Goal: Information Seeking & Learning: Learn about a topic

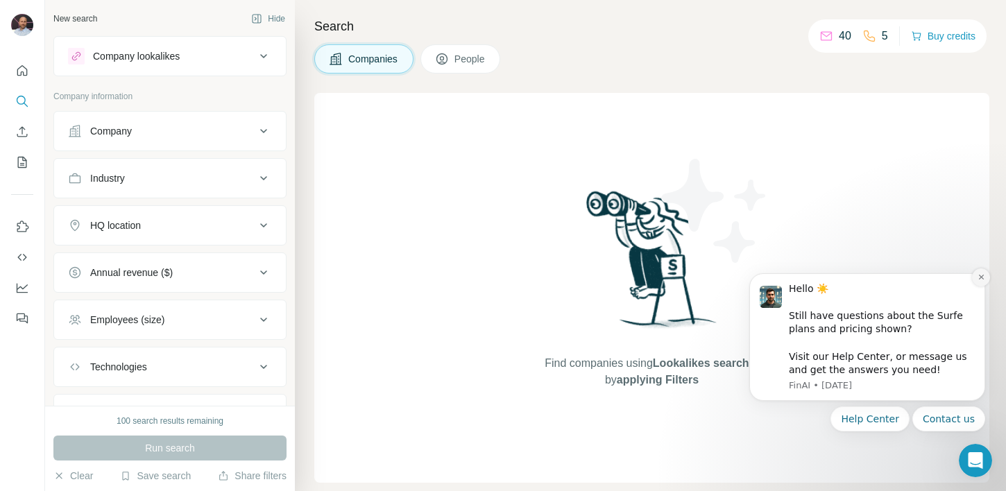
click at [983, 277] on icon "Dismiss notification" at bounding box center [981, 277] width 8 height 8
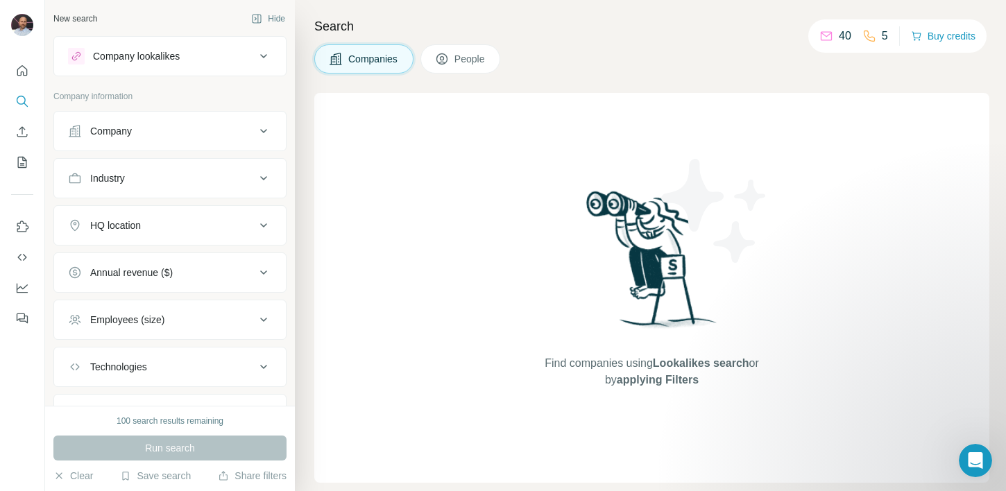
click at [240, 131] on div "Company" at bounding box center [161, 131] width 187 height 14
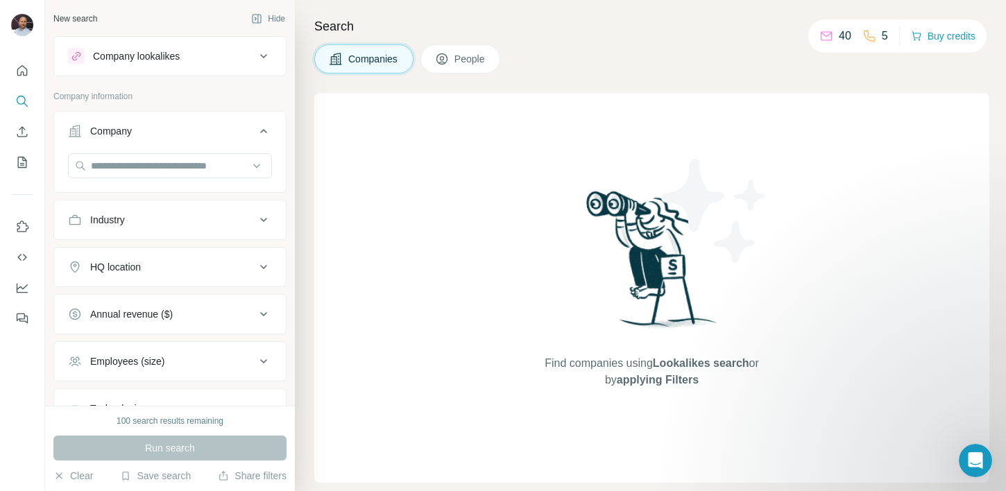
click at [241, 130] on div "Company" at bounding box center [161, 131] width 187 height 14
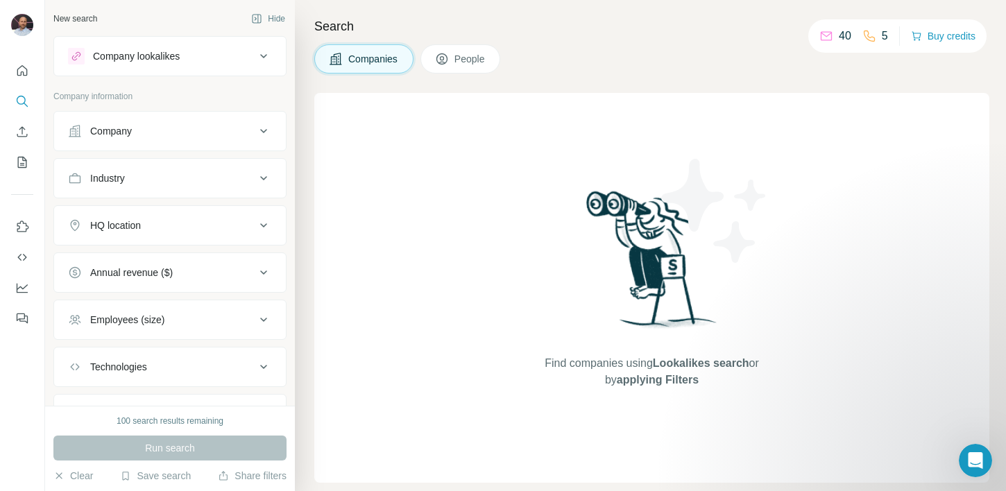
click at [194, 188] on button "Industry" at bounding box center [170, 178] width 232 height 33
click at [216, 207] on input at bounding box center [162, 212] width 171 height 15
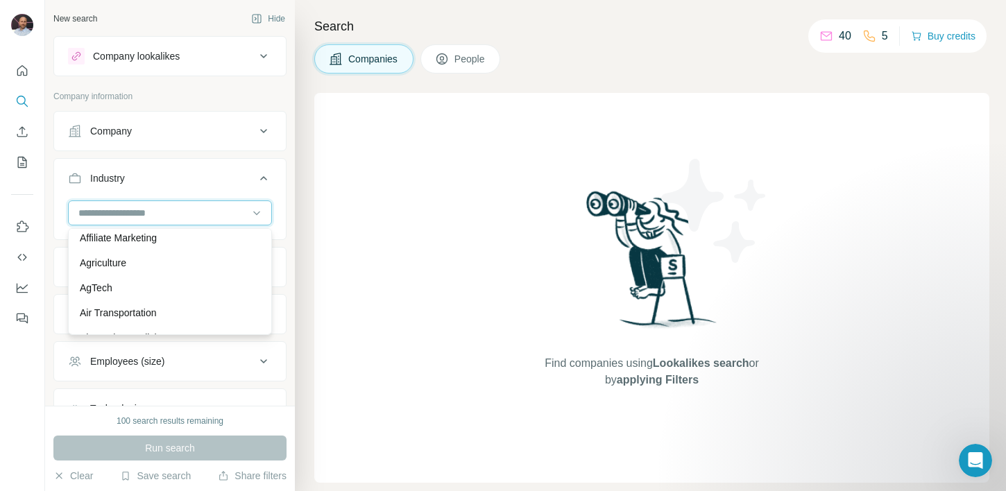
scroll to position [271, 0]
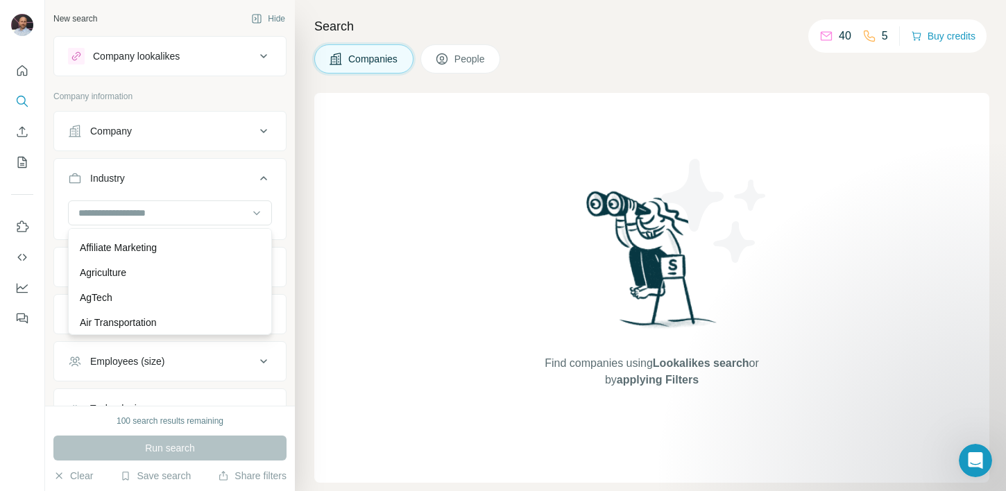
click at [348, 252] on div "Find companies using Lookalikes search or by applying Filters" at bounding box center [651, 288] width 675 height 390
click at [171, 263] on div "HQ location" at bounding box center [161, 267] width 187 height 14
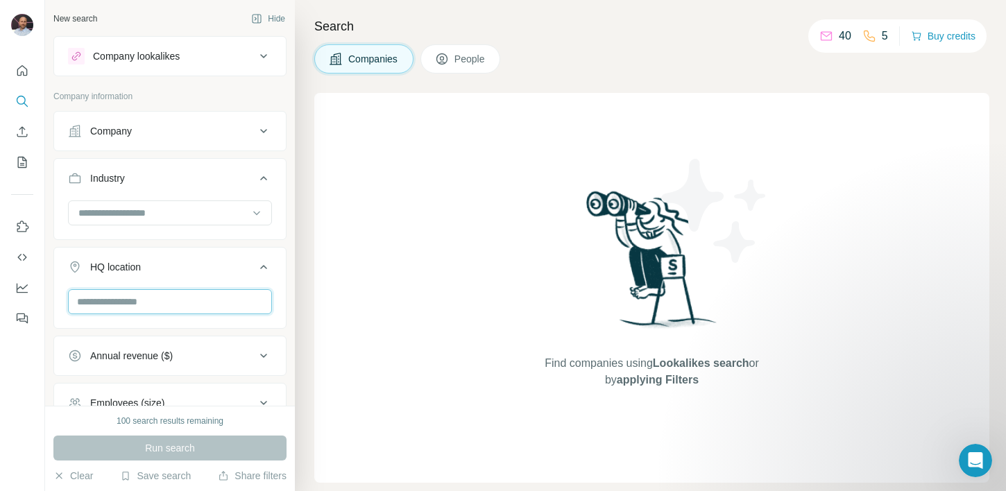
click at [138, 299] on input "text" at bounding box center [170, 301] width 204 height 25
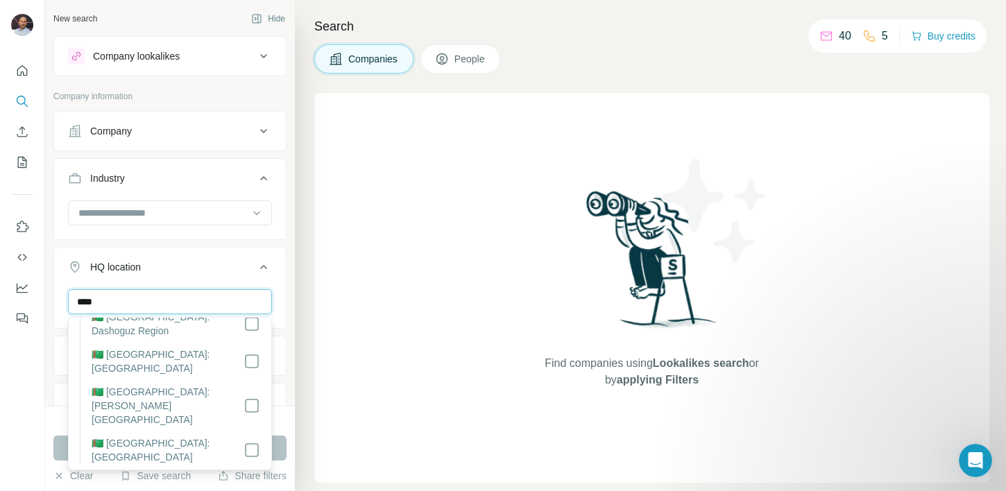
scroll to position [360, 0]
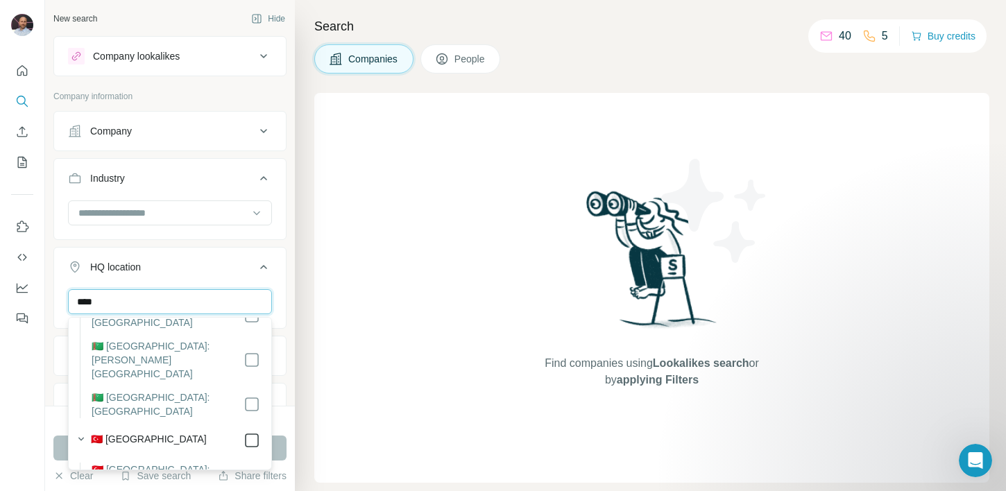
type input "****"
click at [354, 221] on div "Find companies using Lookalikes search or by applying Filters" at bounding box center [651, 288] width 675 height 390
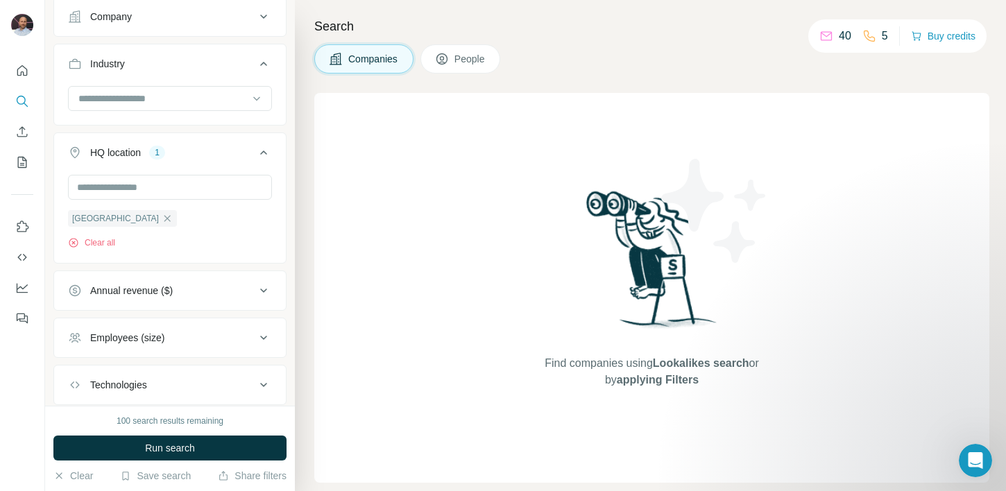
scroll to position [118, 0]
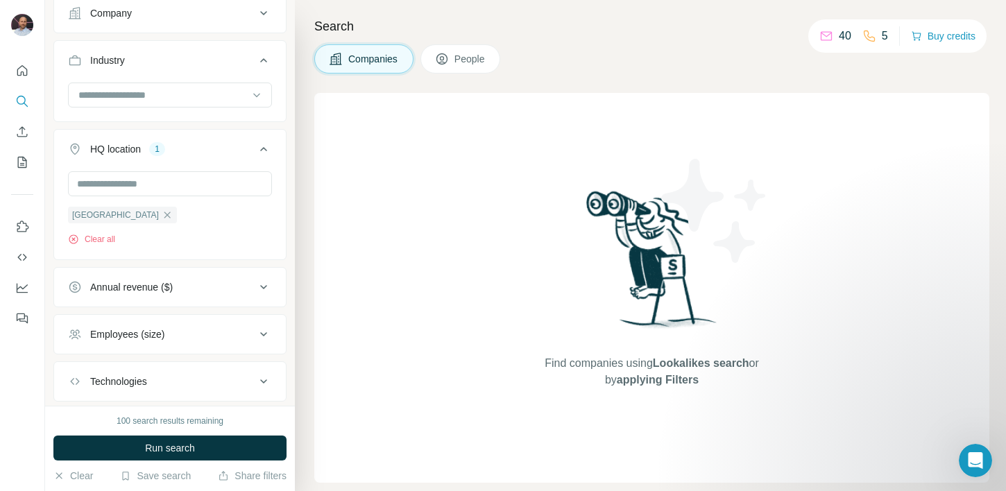
click at [113, 289] on div "Annual revenue ($)" at bounding box center [131, 287] width 83 height 14
drag, startPoint x: 82, startPoint y: 369, endPoint x: 75, endPoint y: 356, distance: 14.9
click at [82, 368] on icon at bounding box center [76, 369] width 14 height 14
click at [83, 343] on icon at bounding box center [76, 343] width 17 height 17
drag, startPoint x: 364, startPoint y: 232, endPoint x: 338, endPoint y: 234, distance: 25.7
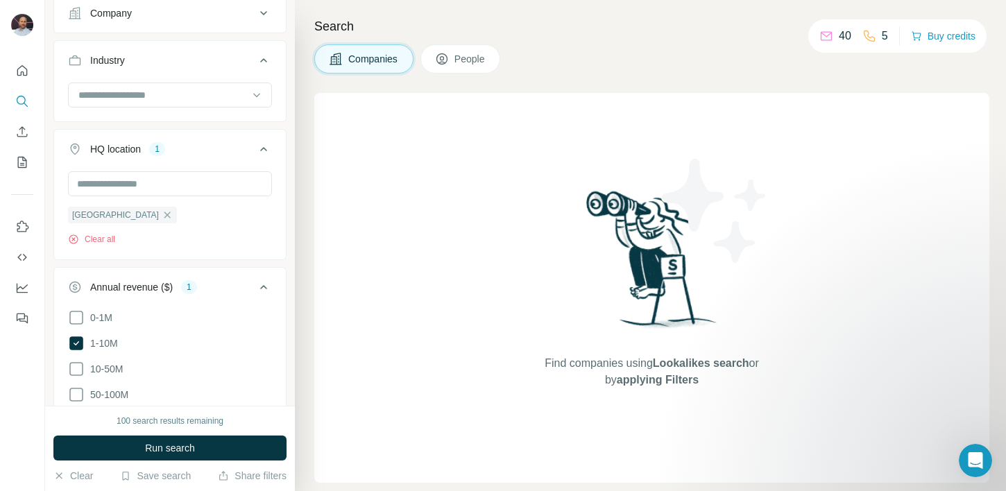
click at [363, 232] on div "Find companies using Lookalikes search or by applying Filters" at bounding box center [651, 288] width 675 height 390
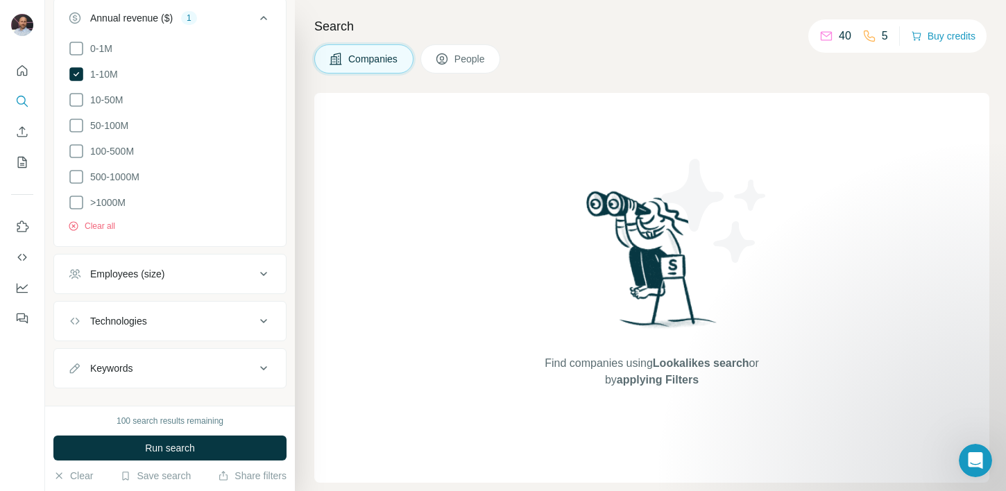
scroll to position [406, 0]
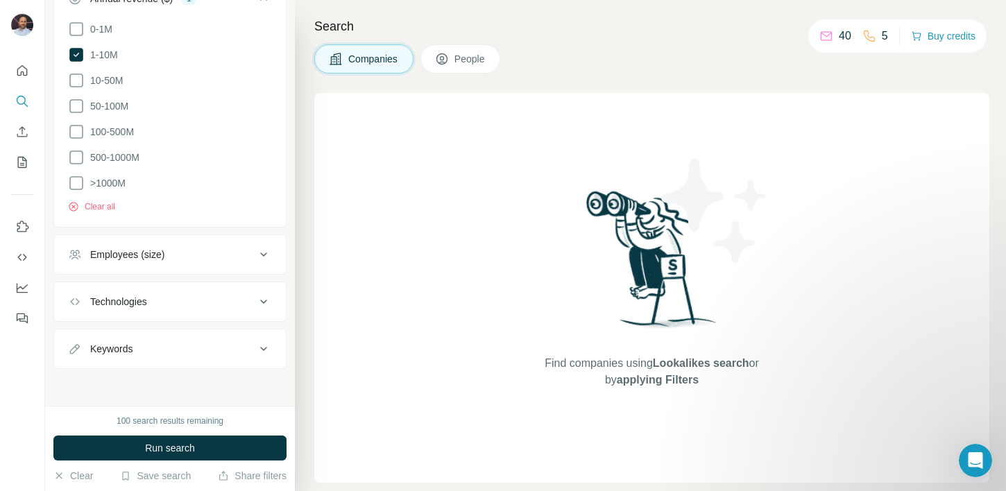
click at [173, 444] on span "Run search" at bounding box center [170, 448] width 50 height 14
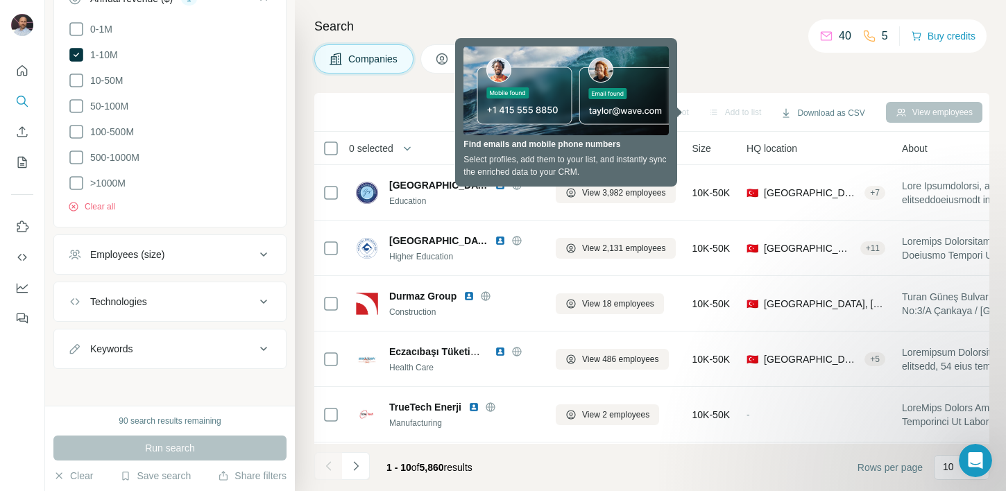
drag, startPoint x: 714, startPoint y: 35, endPoint x: 700, endPoint y: 34, distance: 14.6
click at [714, 35] on h4 "Search" at bounding box center [651, 26] width 675 height 19
click at [745, 61] on div "Companies People" at bounding box center [651, 58] width 675 height 29
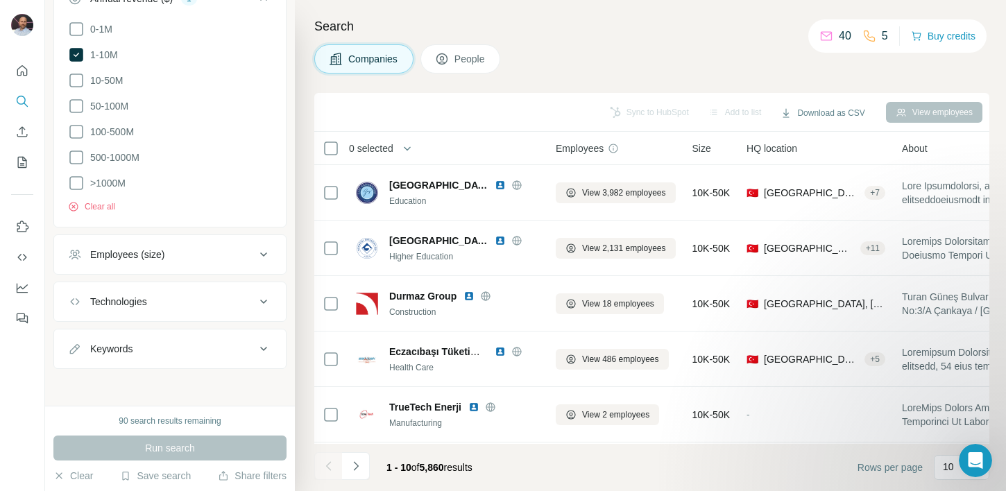
scroll to position [276, 0]
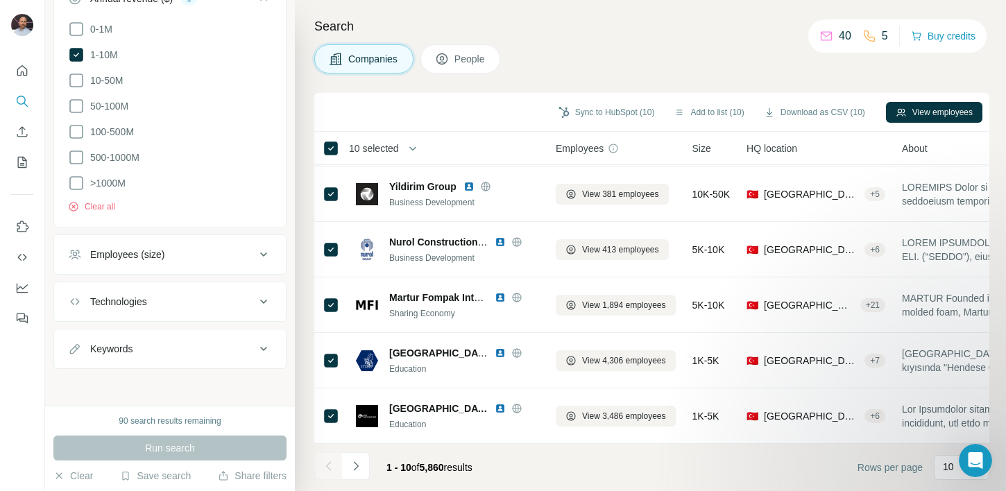
click at [633, 49] on div "Companies People" at bounding box center [651, 58] width 675 height 29
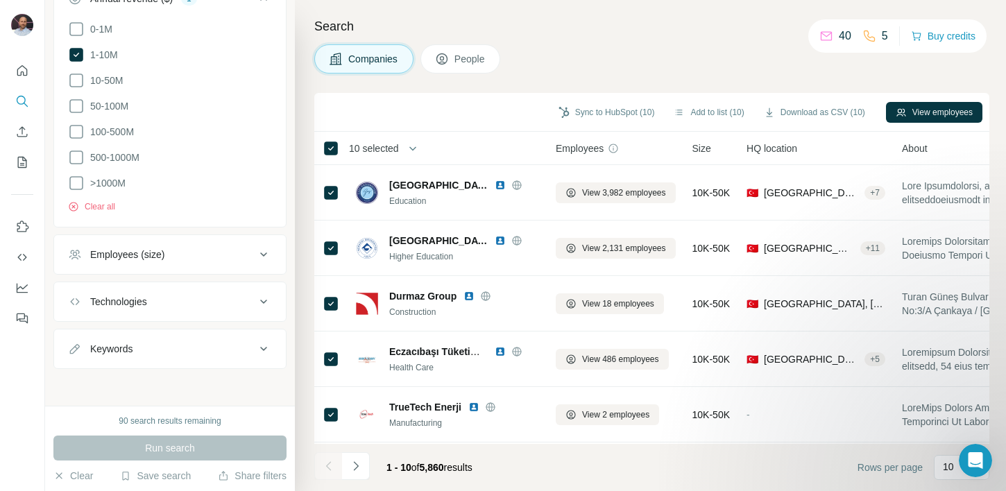
click at [492, 19] on h4 "Search" at bounding box center [651, 26] width 675 height 19
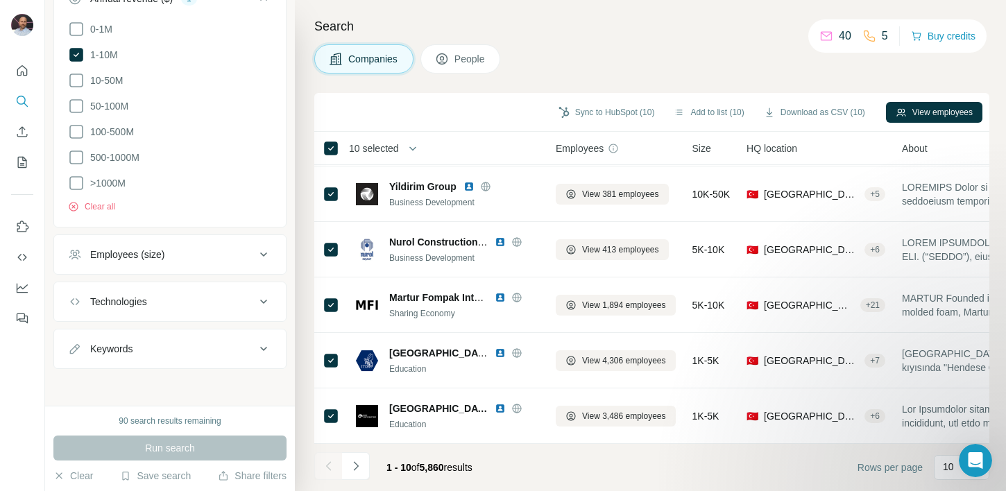
click at [355, 462] on icon "Navigate to next page" at bounding box center [356, 466] width 14 height 14
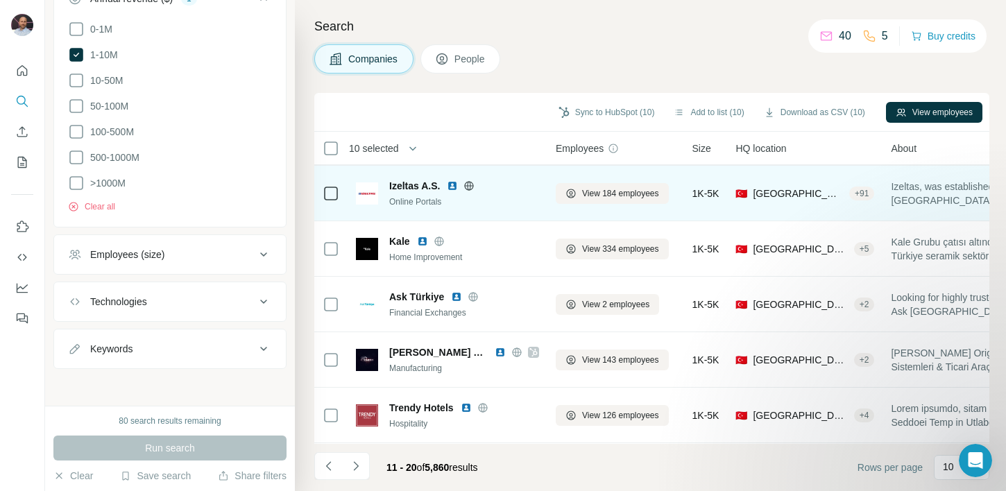
scroll to position [0, 0]
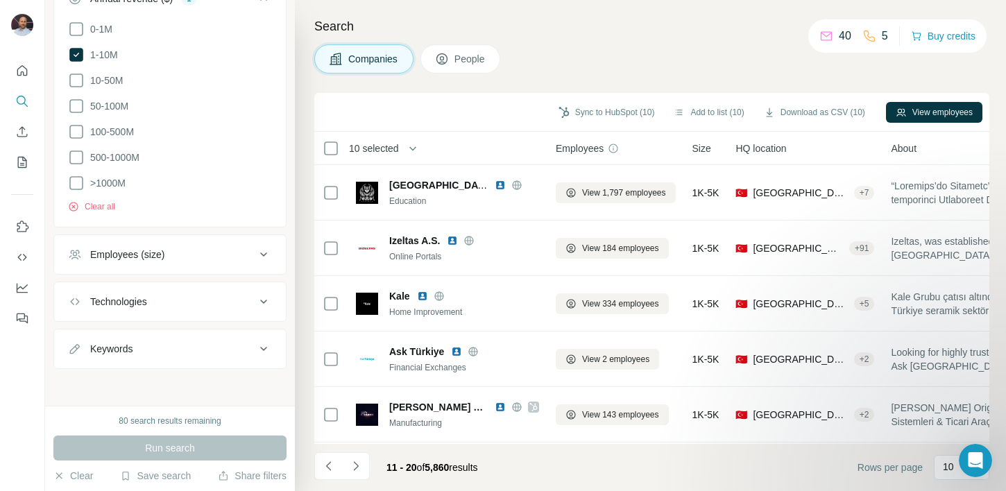
click at [628, 39] on div "Search Companies People Sync to HubSpot (10) Add to list (10) Download as CSV (…" at bounding box center [650, 245] width 711 height 491
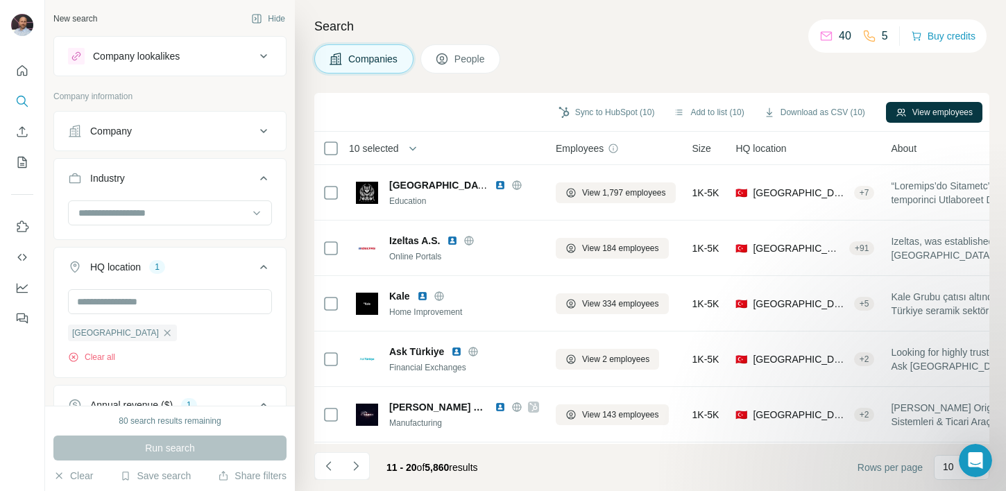
click at [566, 38] on div "Search Companies People Sync to HubSpot (10) Add to list (10) Download as CSV (…" at bounding box center [650, 245] width 711 height 491
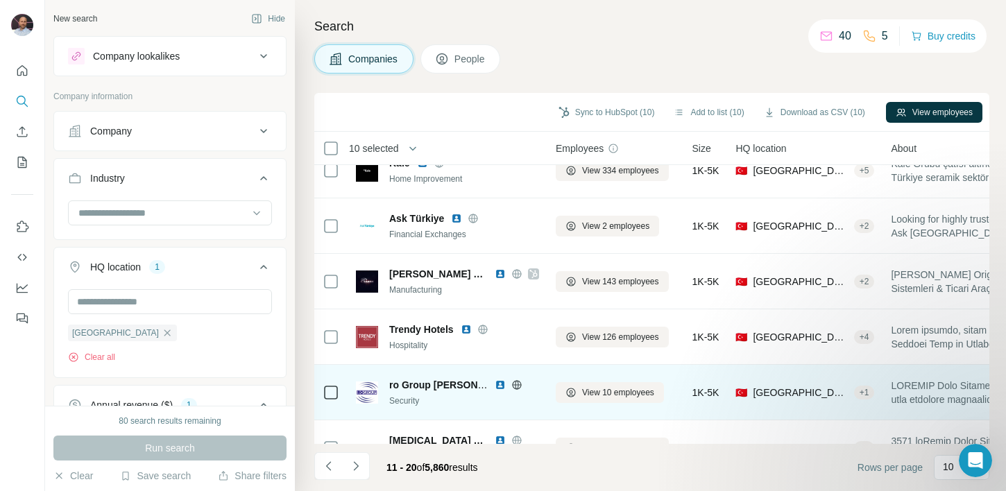
scroll to position [276, 0]
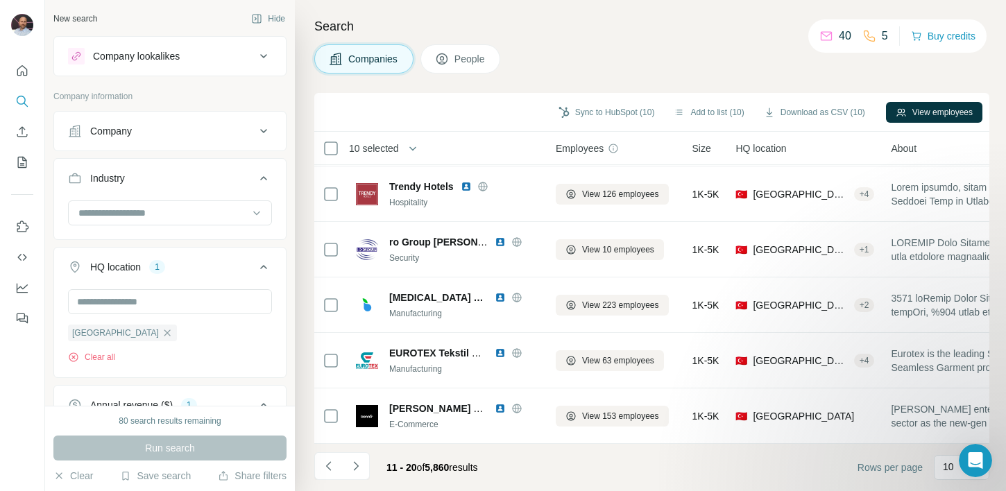
click at [302, 239] on div "Search Companies People Sync to HubSpot (10) Add to list (10) Download as CSV (…" at bounding box center [650, 245] width 711 height 491
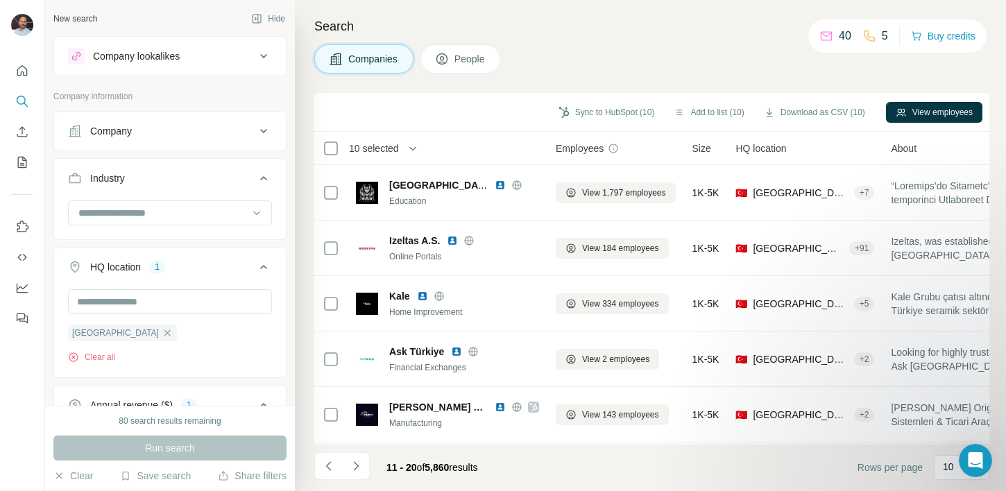
click at [654, 53] on div "Companies People" at bounding box center [651, 58] width 675 height 29
click at [701, 33] on h4 "Search" at bounding box center [651, 26] width 675 height 19
